Goal: Find specific page/section: Find specific page/section

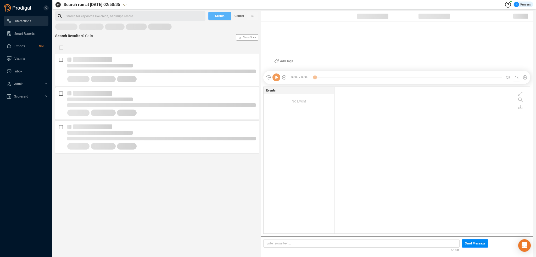
scroll to position [146, 193]
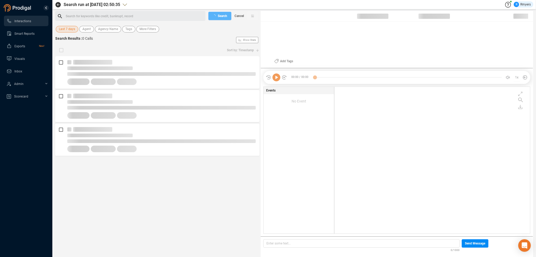
click at [66, 28] on span "Last 7 days" at bounding box center [67, 29] width 16 height 7
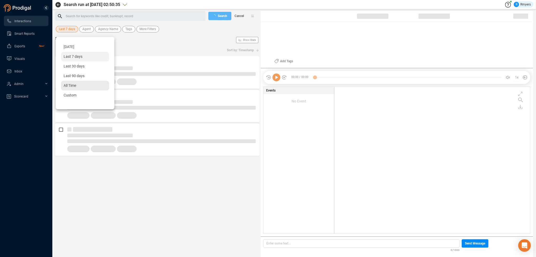
click at [72, 84] on span "All Time" at bounding box center [70, 85] width 13 height 4
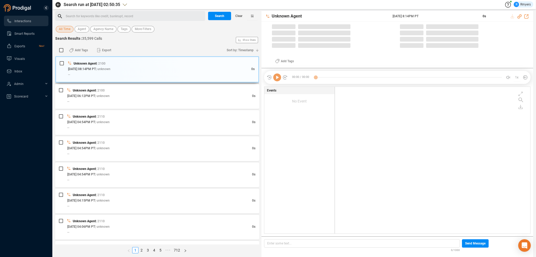
scroll to position [1, 3]
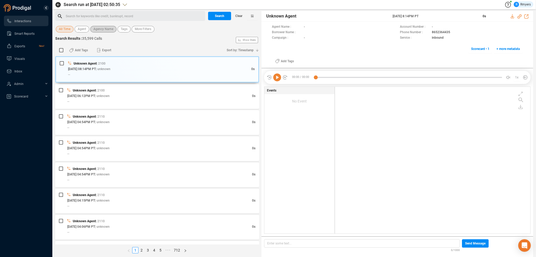
click at [96, 31] on span "Agency Name" at bounding box center [103, 29] width 20 height 7
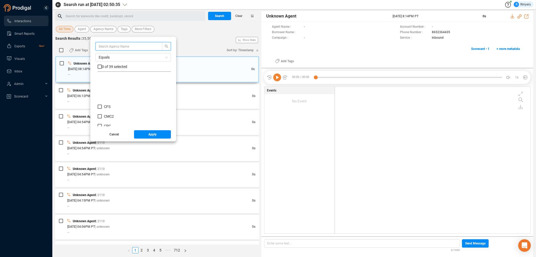
scroll to position [78, 0]
click at [106, 108] on span "CRM" at bounding box center [108, 107] width 8 height 4
click at [102, 108] on input "CRM" at bounding box center [100, 107] width 4 height 4
checkbox input "true"
click at [146, 132] on button "Apply" at bounding box center [152, 134] width 37 height 8
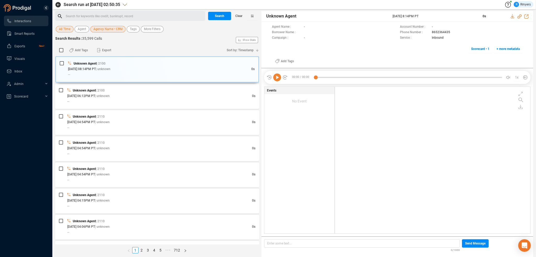
click at [72, 19] on div "Search for keywords like credit, bankrupt, record ﻿" at bounding box center [135, 16] width 138 height 8
click at [444, 31] on span "8652364435" at bounding box center [440, 32] width 18 height 5
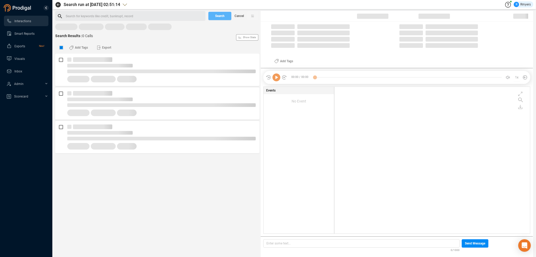
scroll to position [146, 193]
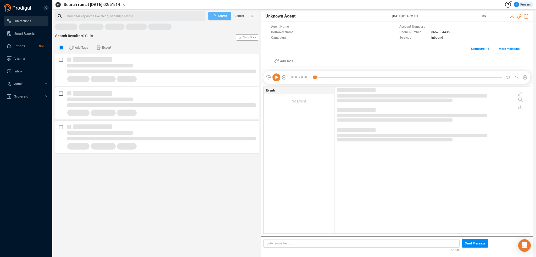
checkbox input "false"
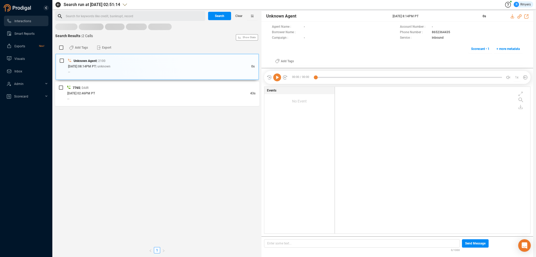
scroll to position [146, 192]
